Goal: Task Accomplishment & Management: Manage account settings

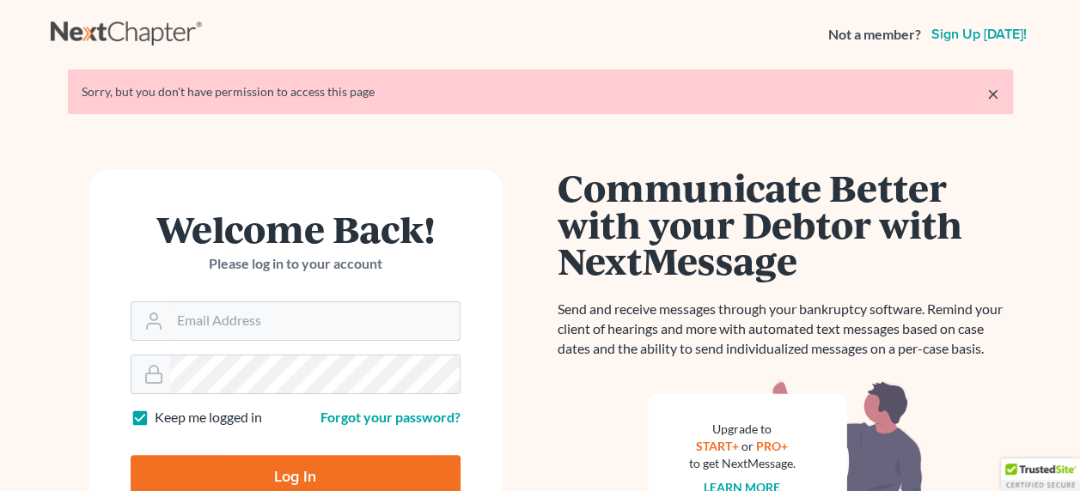
type input "[EMAIL_ADDRESS][DOMAIN_NAME]"
click at [332, 474] on input "Log In" at bounding box center [296, 476] width 330 height 43
type input "Thinking..."
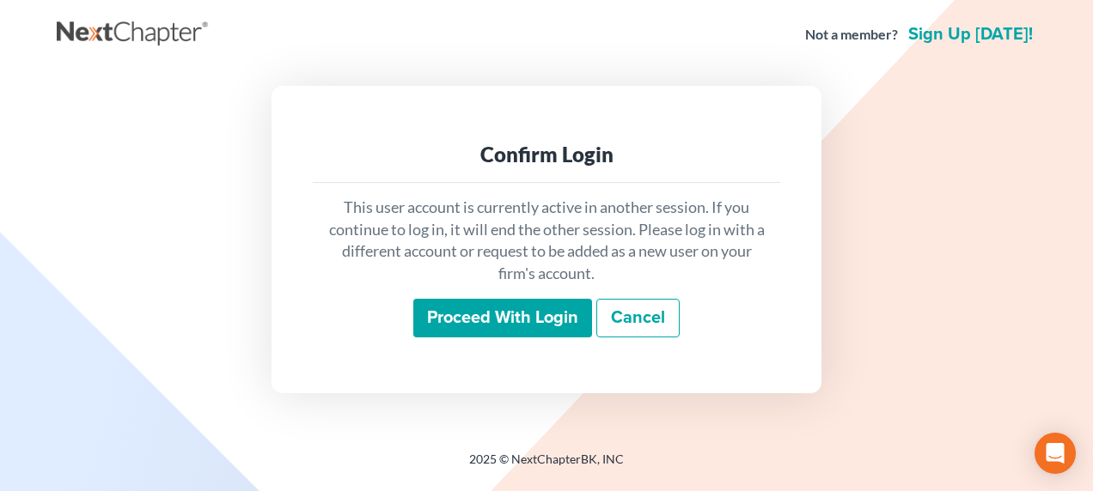
click at [483, 311] on input "Proceed with login" at bounding box center [502, 319] width 179 height 40
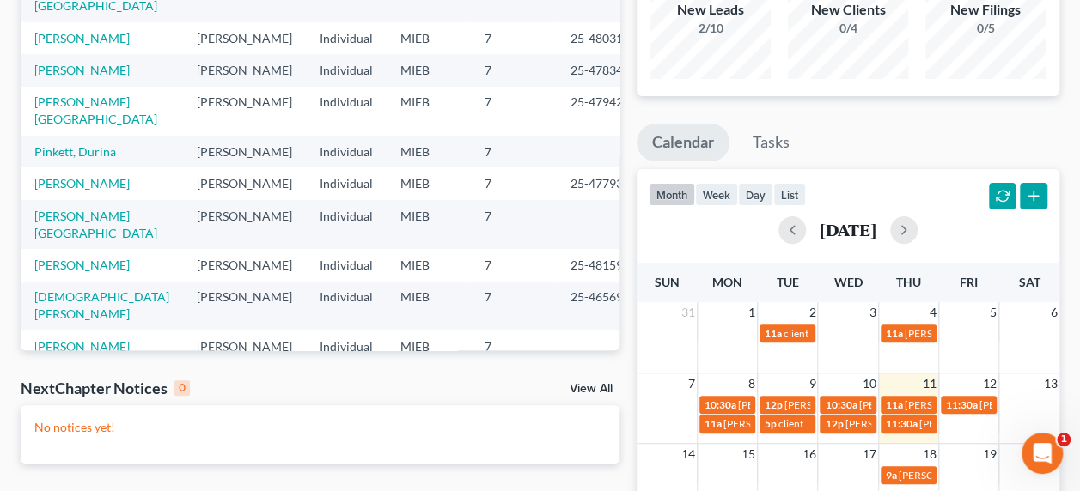
scroll to position [228, 0]
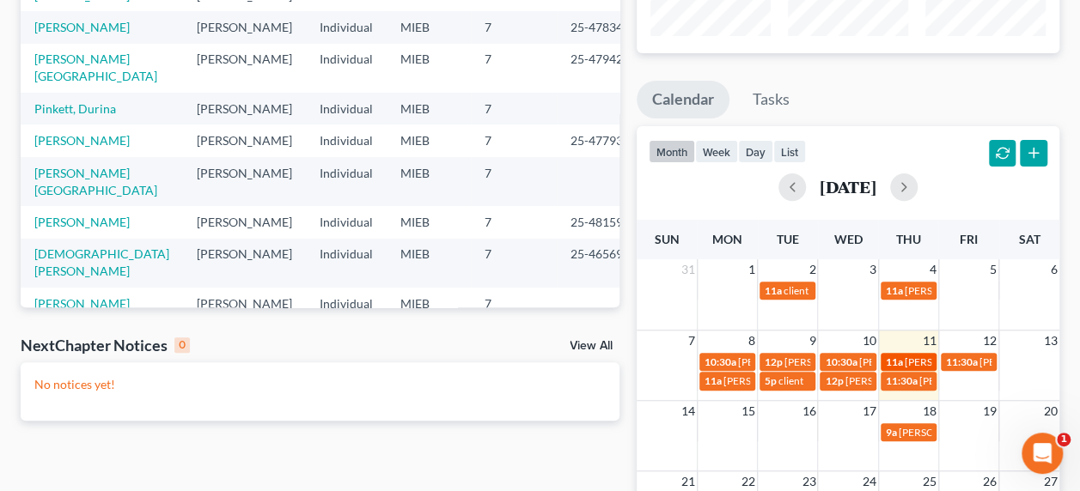
click at [905, 356] on span "[PERSON_NAME] - signing" at bounding box center [964, 362] width 119 height 13
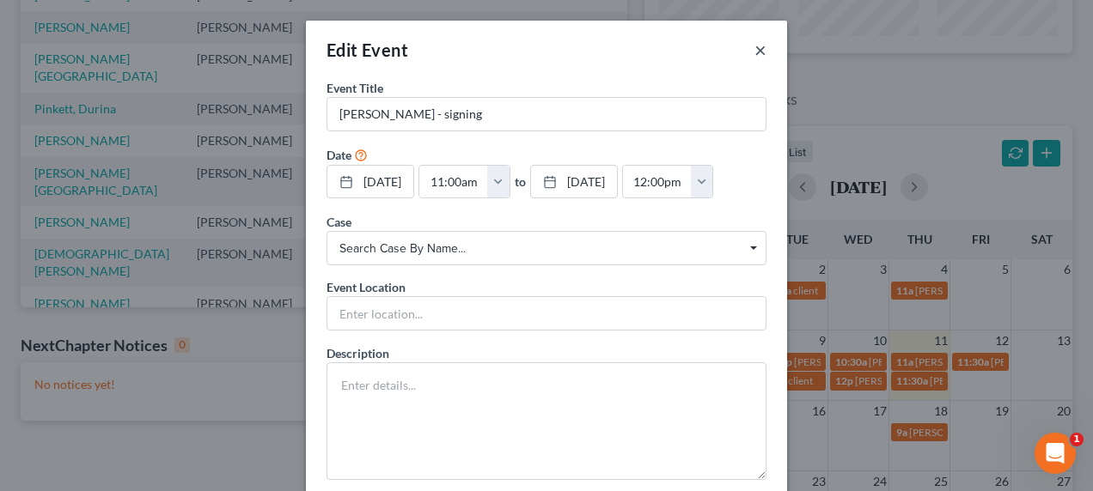
click at [754, 48] on button "×" at bounding box center [760, 50] width 12 height 21
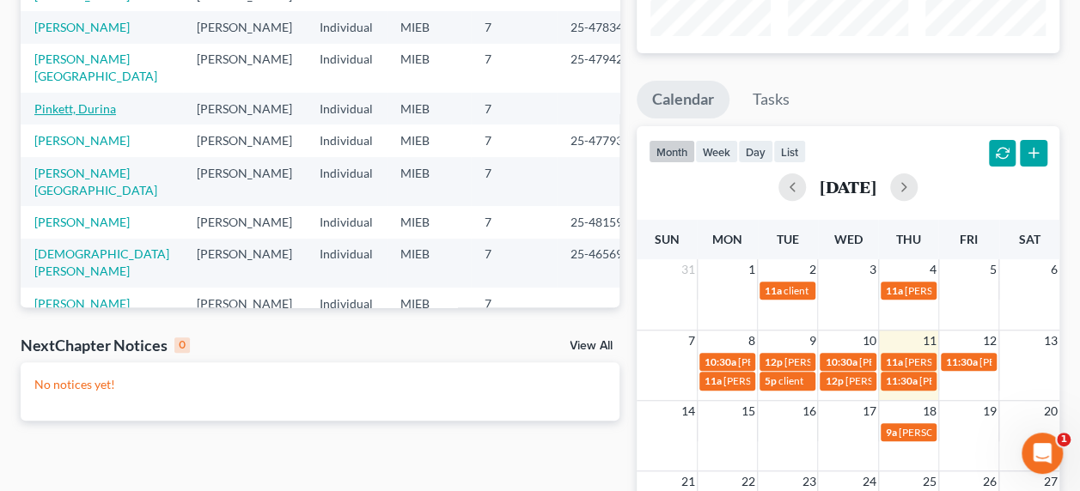
click at [93, 101] on link "Pinkett, Durina" at bounding box center [75, 108] width 82 height 15
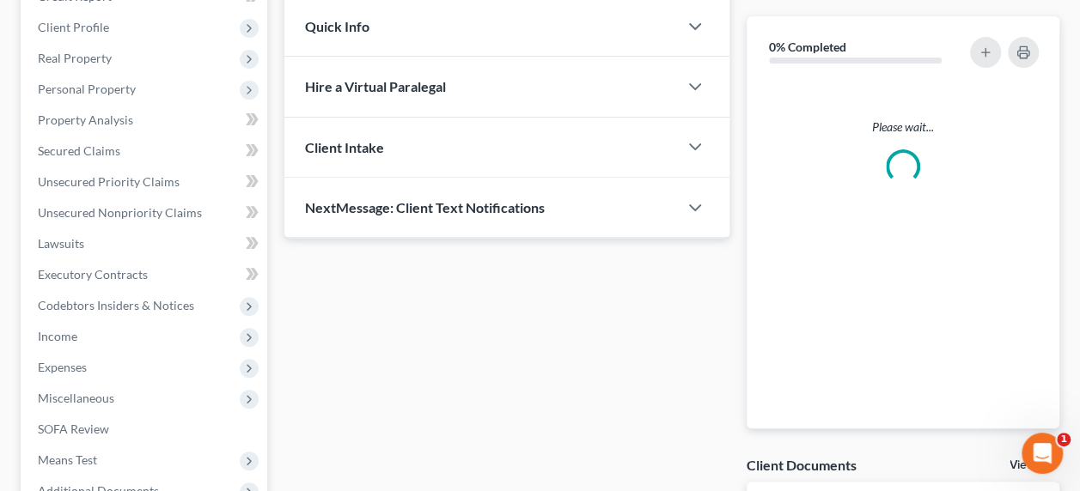
scroll to position [232, 0]
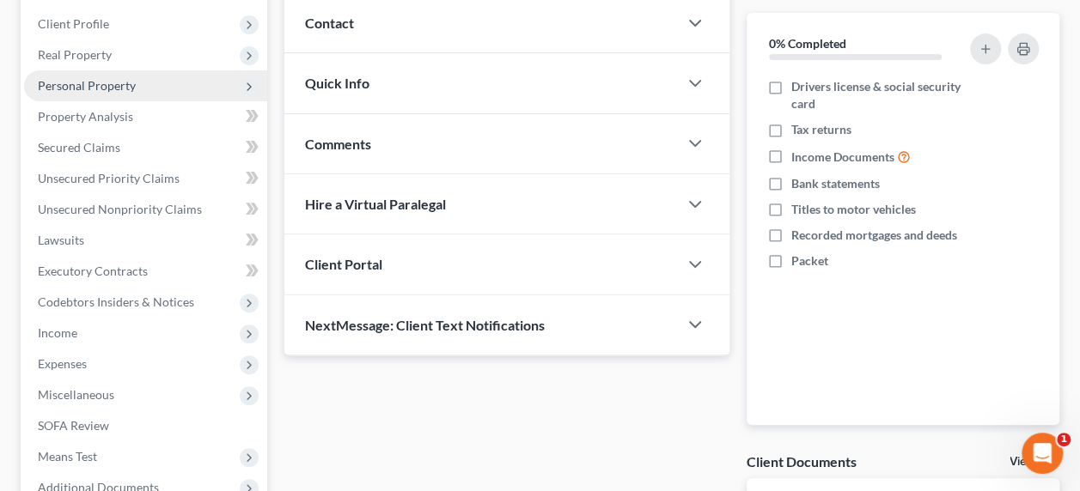
click at [113, 92] on span "Personal Property" at bounding box center [145, 85] width 243 height 31
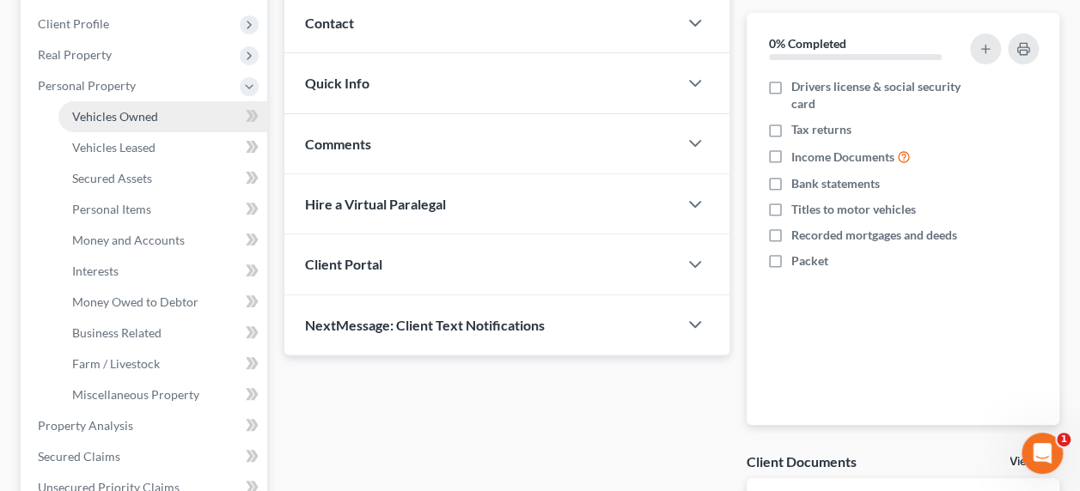
click at [127, 111] on span "Vehicles Owned" at bounding box center [115, 116] width 86 height 15
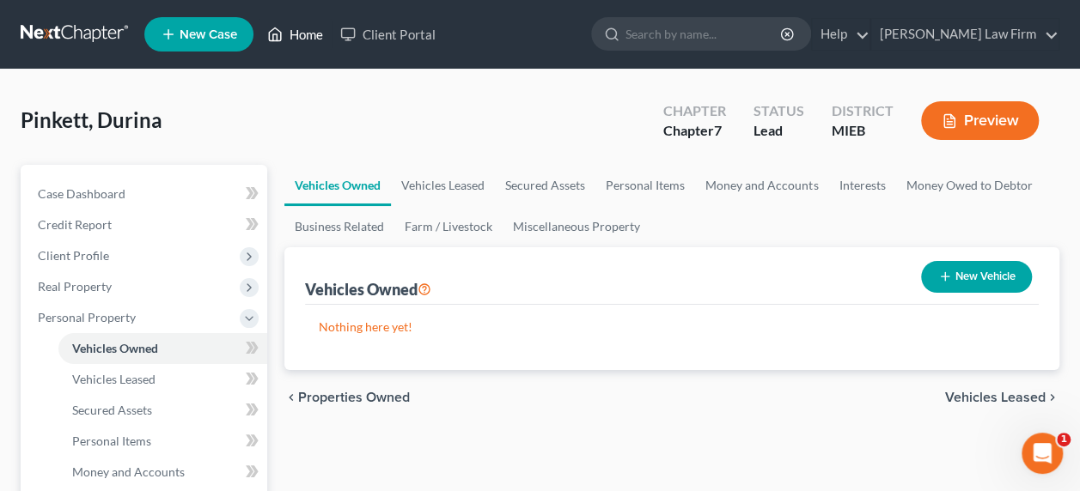
click at [281, 39] on icon at bounding box center [274, 34] width 15 height 21
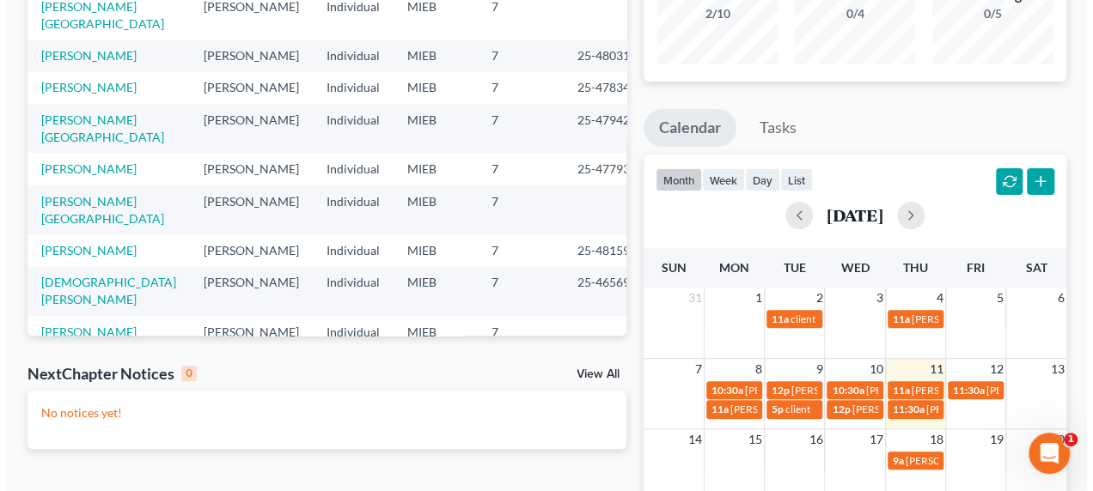
scroll to position [286, 0]
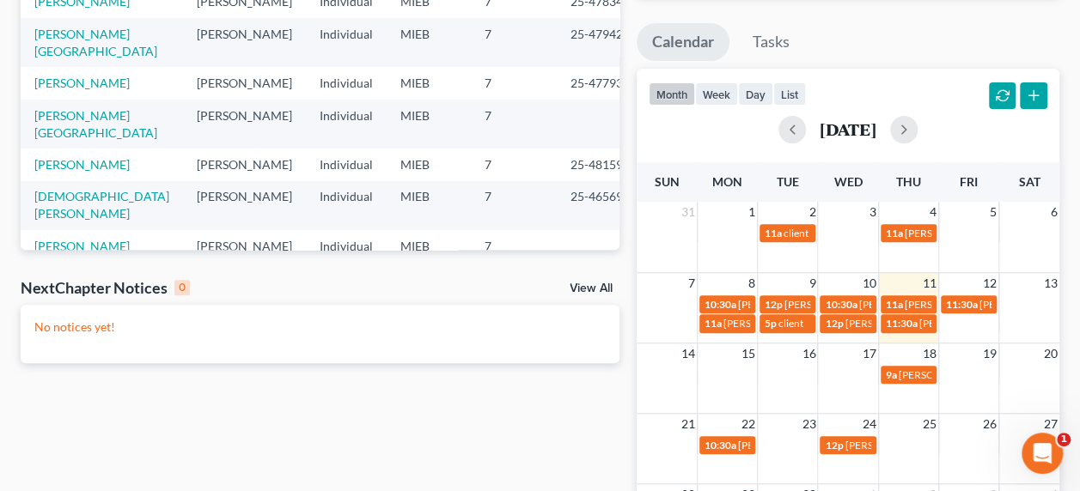
click at [585, 407] on div "Recent Cases 15 View All Name unfold_more expand_more expand_less Attorney unfo…" at bounding box center [320, 229] width 616 height 850
click at [957, 364] on td at bounding box center [968, 374] width 60 height 20
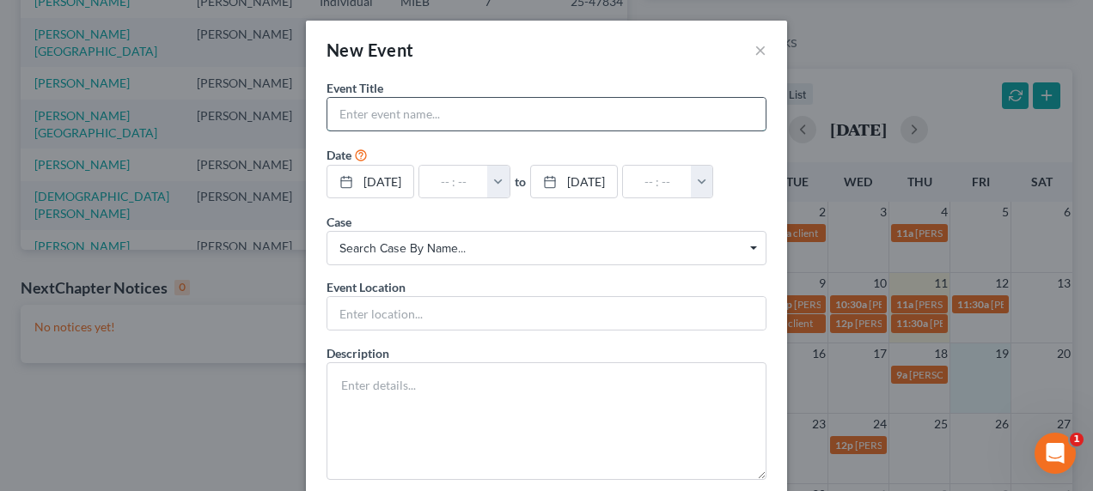
click at [517, 118] on input "text" at bounding box center [546, 114] width 438 height 33
type input "Stephanie Korn -"
click at [509, 172] on button "button" at bounding box center [498, 182] width 22 height 33
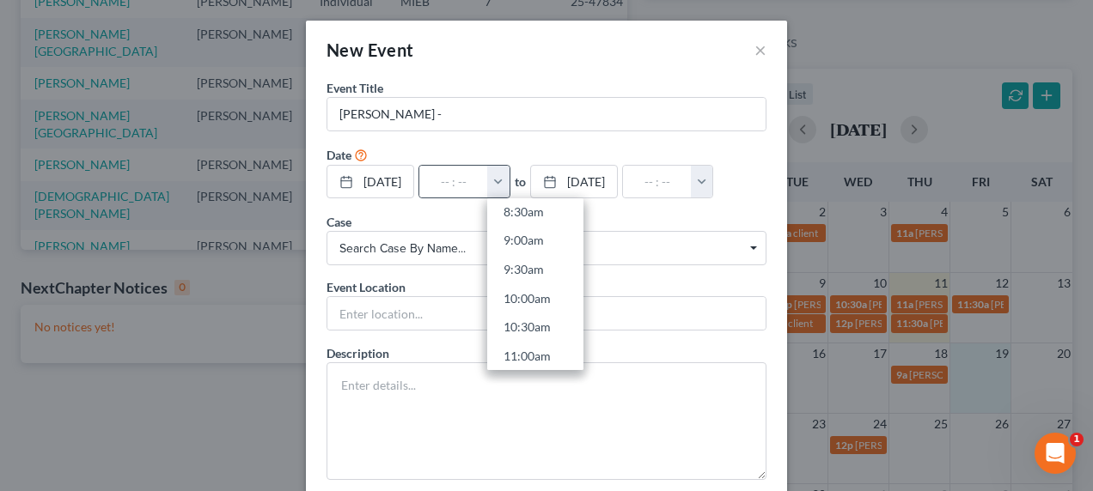
scroll to position [528, 0]
click at [551, 318] on link "11:00am" at bounding box center [535, 326] width 96 height 29
type input "11:00am"
type input "12:00pm"
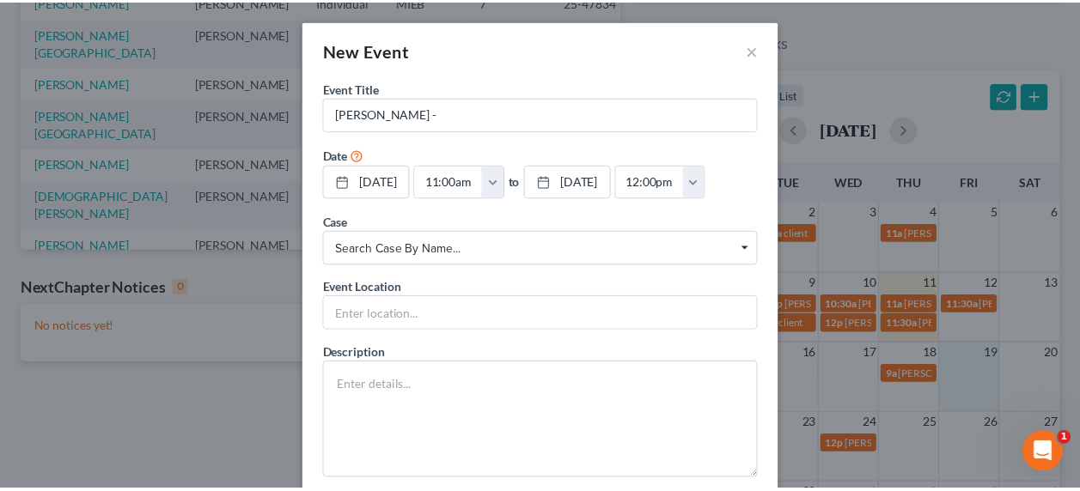
scroll to position [94, 0]
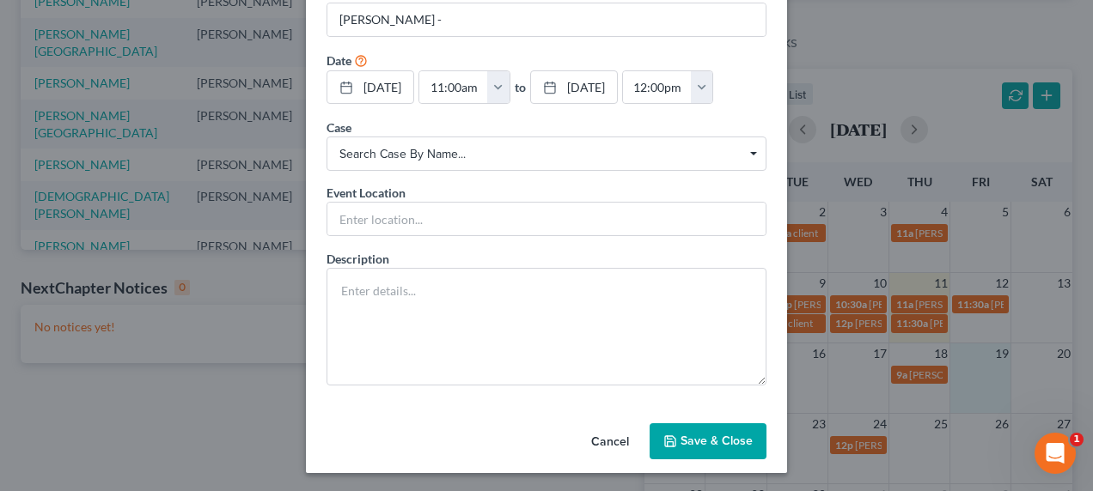
click at [719, 433] on button "Save & Close" at bounding box center [707, 441] width 117 height 36
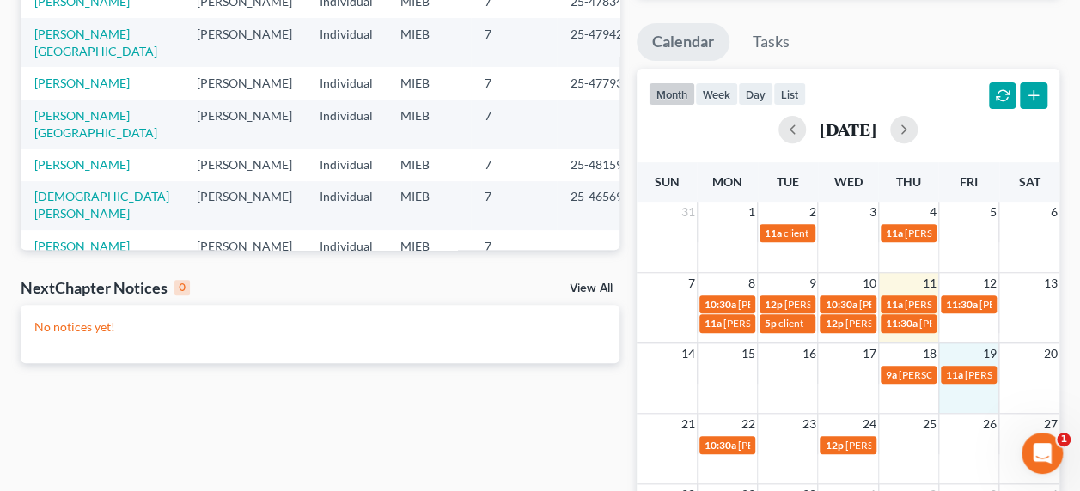
scroll to position [0, 0]
